Goal: Navigation & Orientation: Find specific page/section

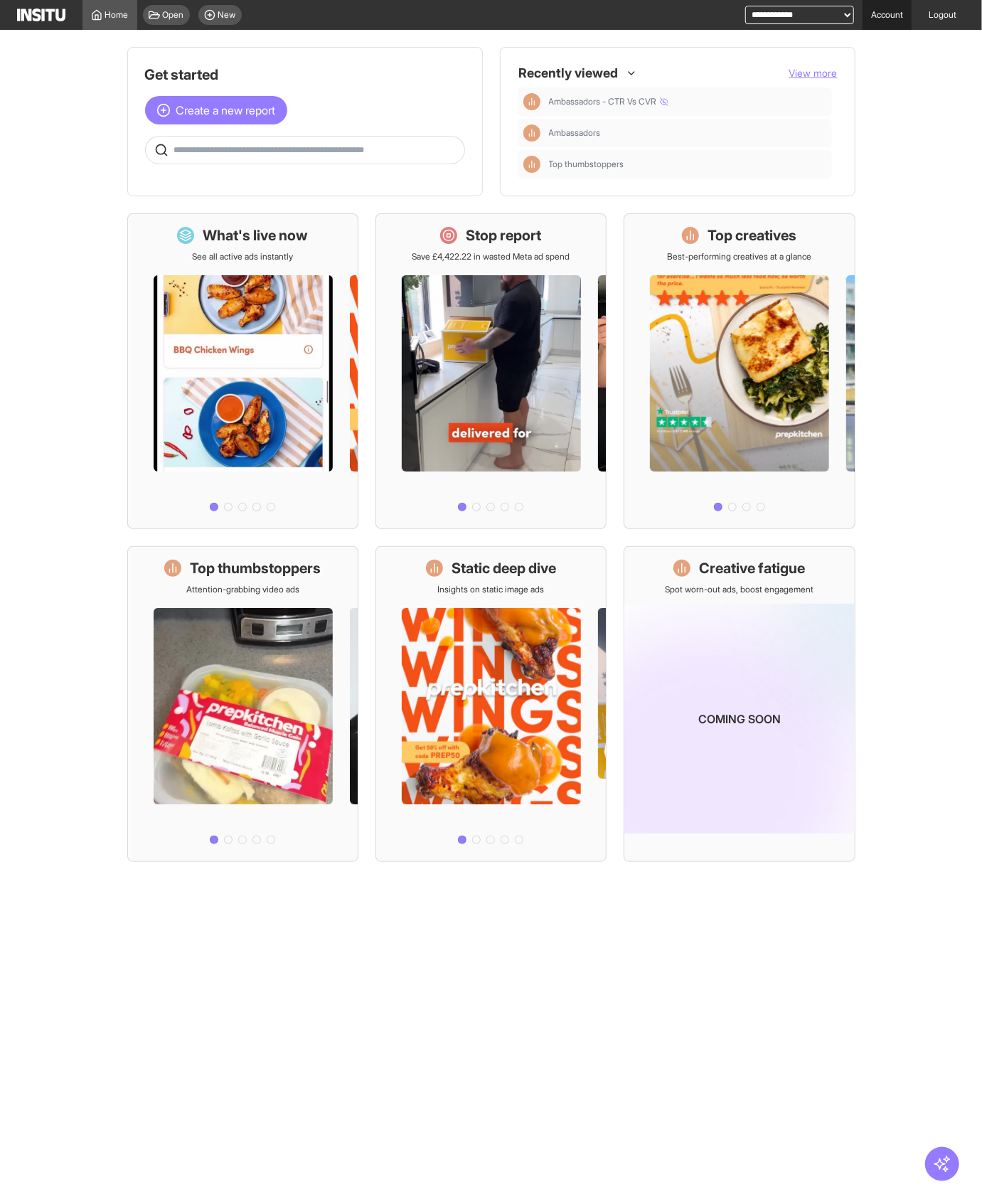
click at [903, 22] on link "Account" at bounding box center [887, 15] width 49 height 29
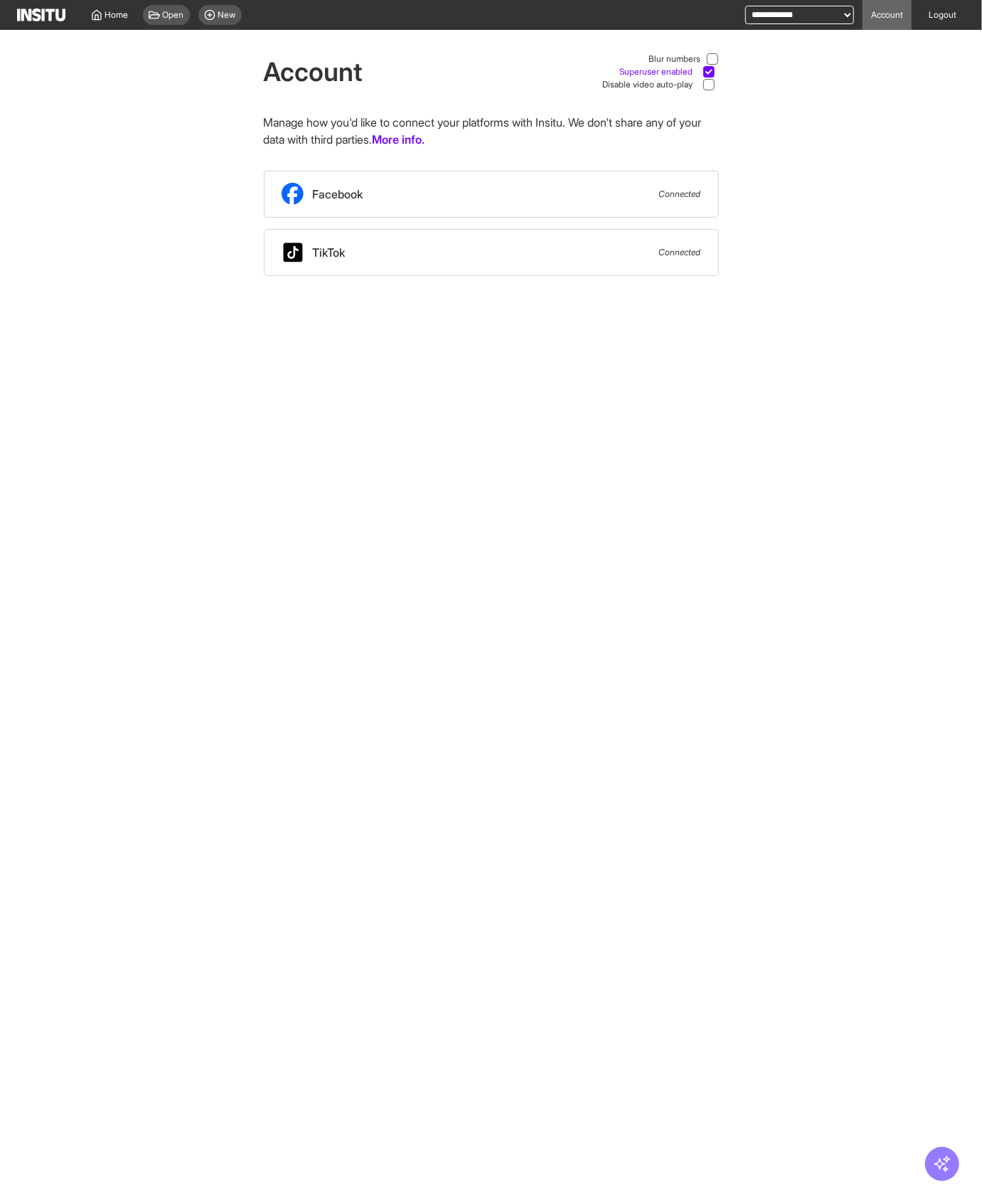
click at [709, 75] on icon at bounding box center [708, 72] width 7 height 7
click at [708, 75] on icon at bounding box center [708, 72] width 7 height 7
click at [713, 60] on icon at bounding box center [712, 59] width 7 height 7
click at [125, 16] on span "Home" at bounding box center [117, 15] width 24 height 12
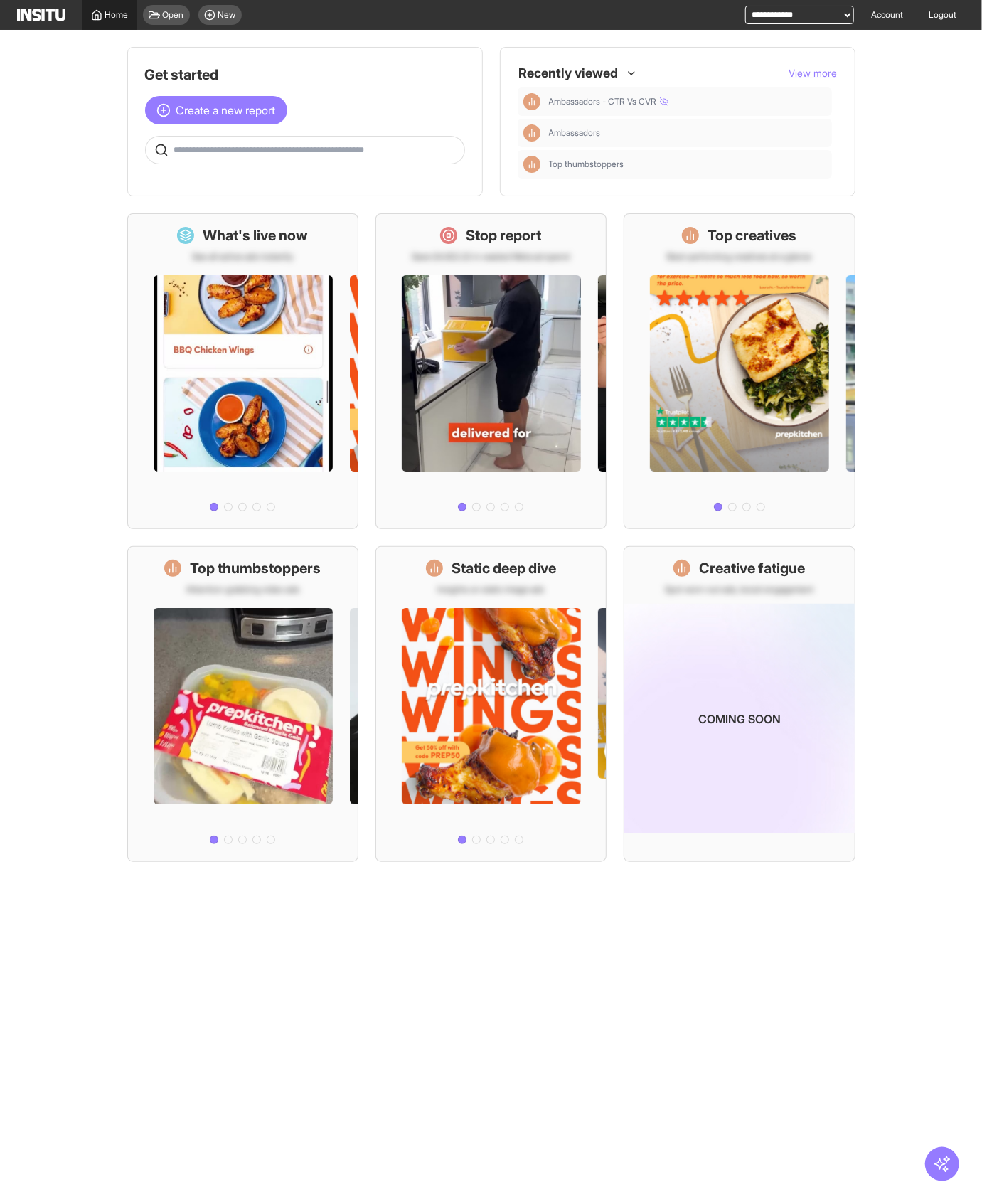
click at [126, 16] on span "Home" at bounding box center [117, 15] width 24 height 12
click at [883, 19] on link "Account" at bounding box center [887, 15] width 49 height 29
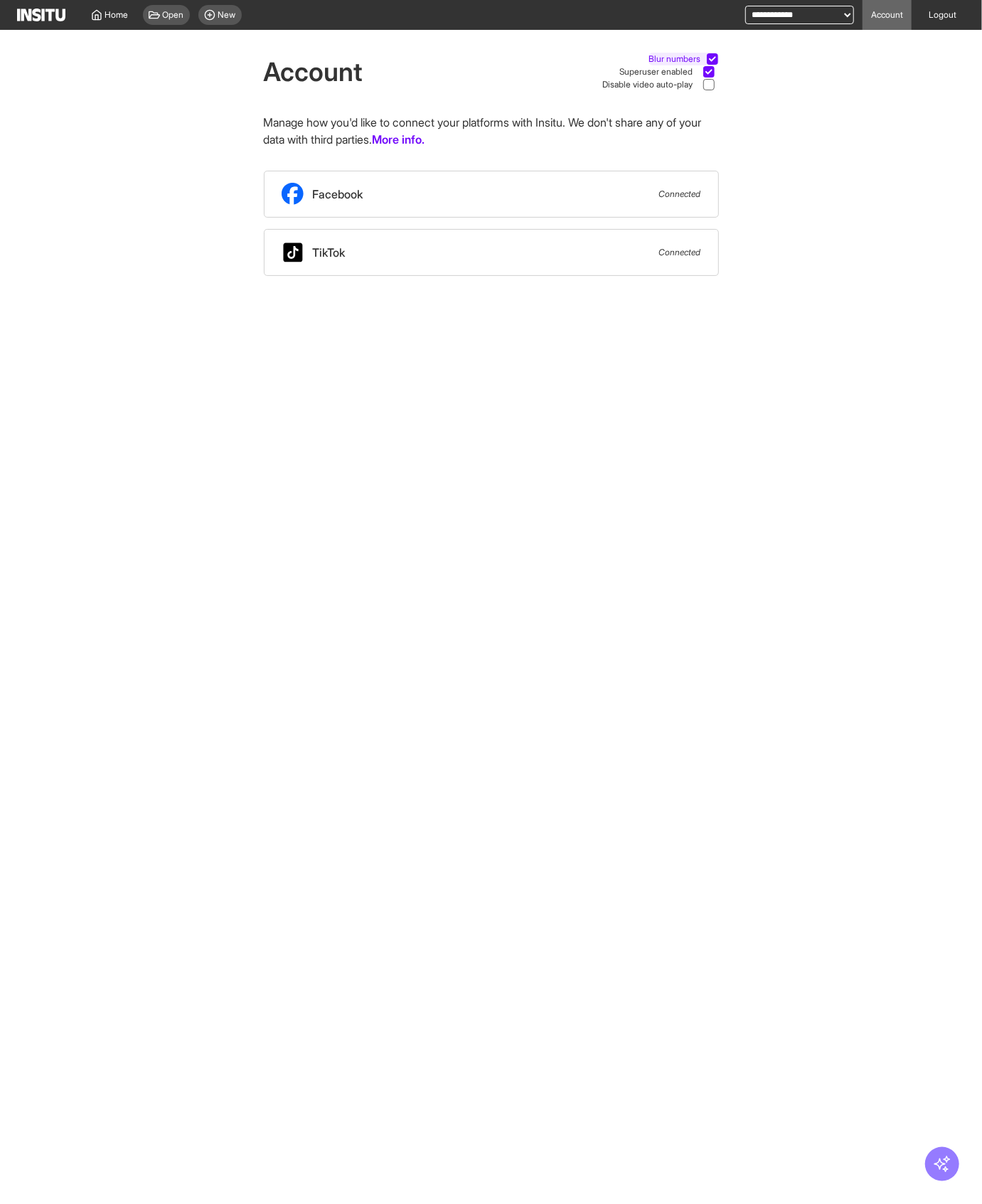
click at [712, 61] on icon at bounding box center [712, 59] width 7 height 7
click at [126, 20] on span "Home" at bounding box center [117, 15] width 24 height 12
